Goal: Task Accomplishment & Management: Manage account settings

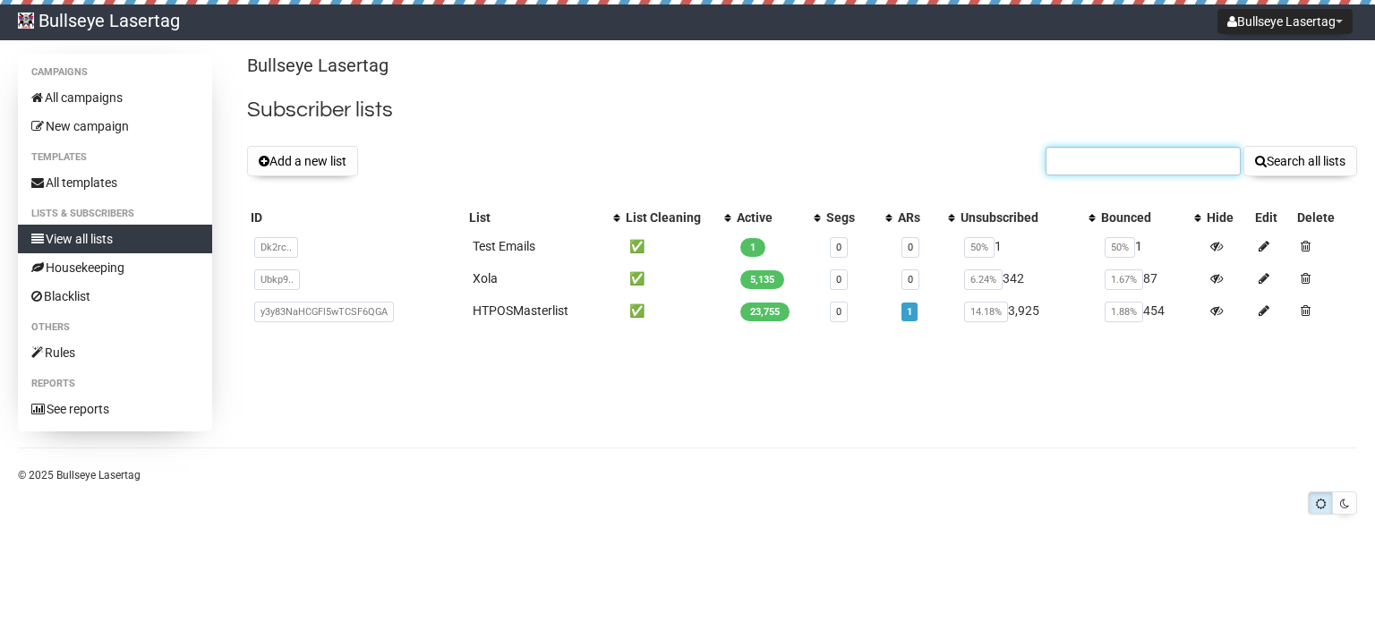
click at [1113, 164] on input "text" at bounding box center [1142, 161] width 195 height 29
type input "vicpell@gmail.com"
click at [1290, 166] on button "Search all lists" at bounding box center [1300, 161] width 114 height 30
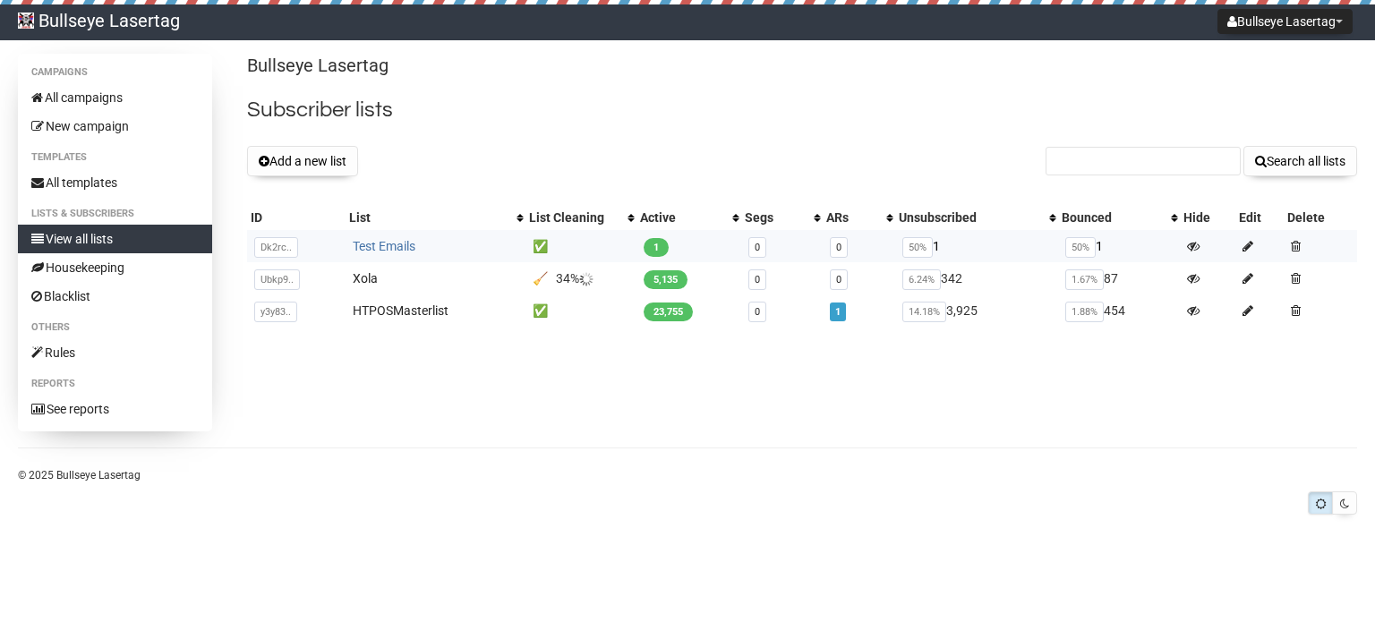
click at [400, 242] on link "Test Emails" at bounding box center [384, 246] width 63 height 14
click at [325, 164] on button "Add a new list" at bounding box center [302, 161] width 111 height 30
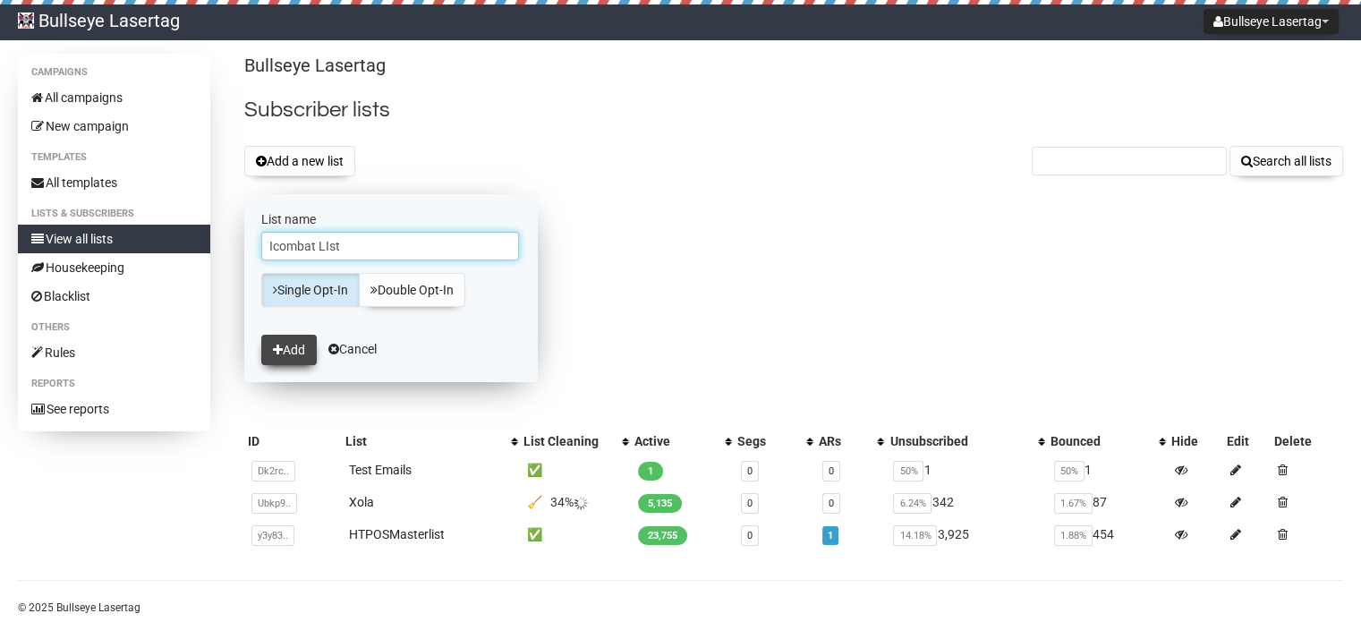
type input "Icombat LIst"
click at [298, 353] on button "Add" at bounding box center [288, 350] width 55 height 30
